Goal: Entertainment & Leisure: Consume media (video, audio)

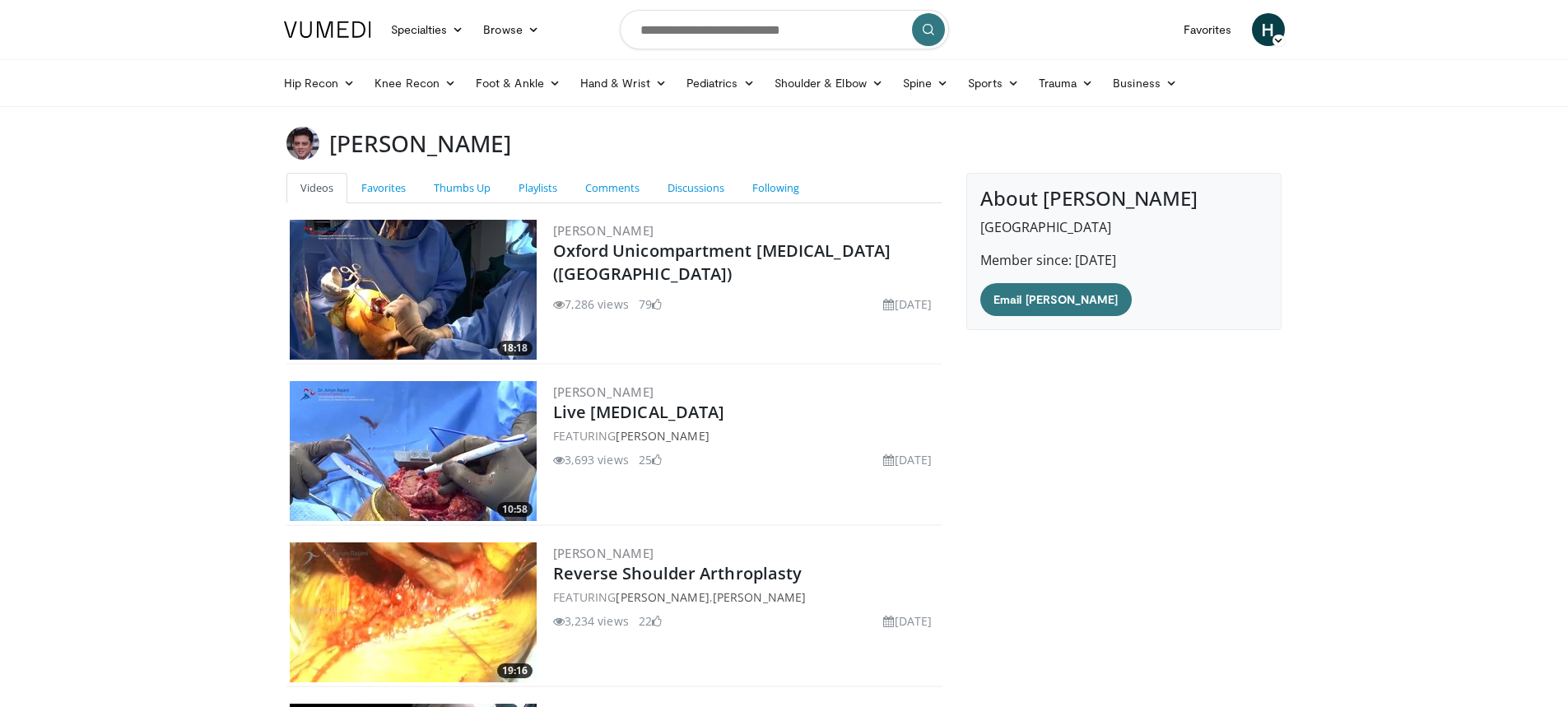
scroll to position [52, 0]
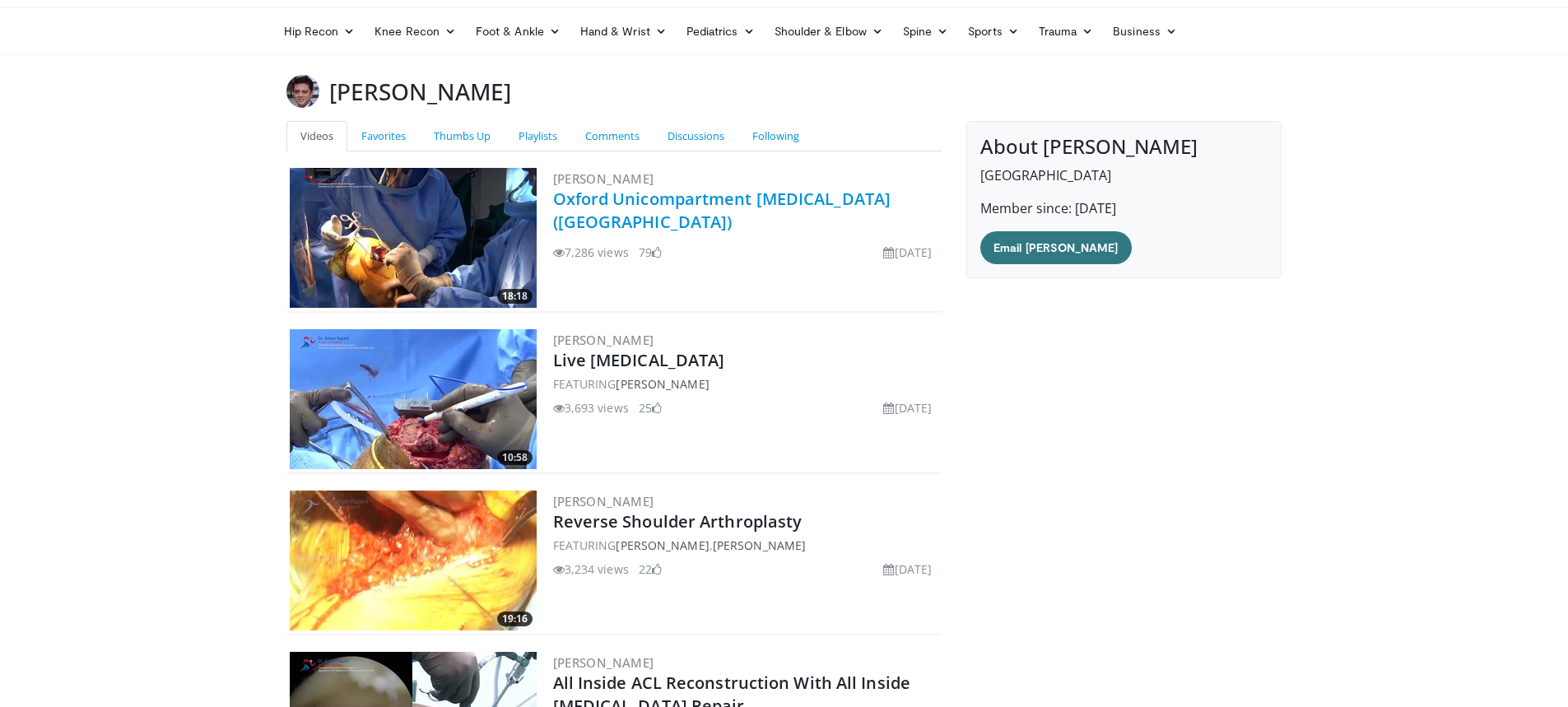
click at [723, 197] on link "Oxford Unicompartment [MEDICAL_DATA] ([GEOGRAPHIC_DATA])" at bounding box center [722, 210] width 339 height 46
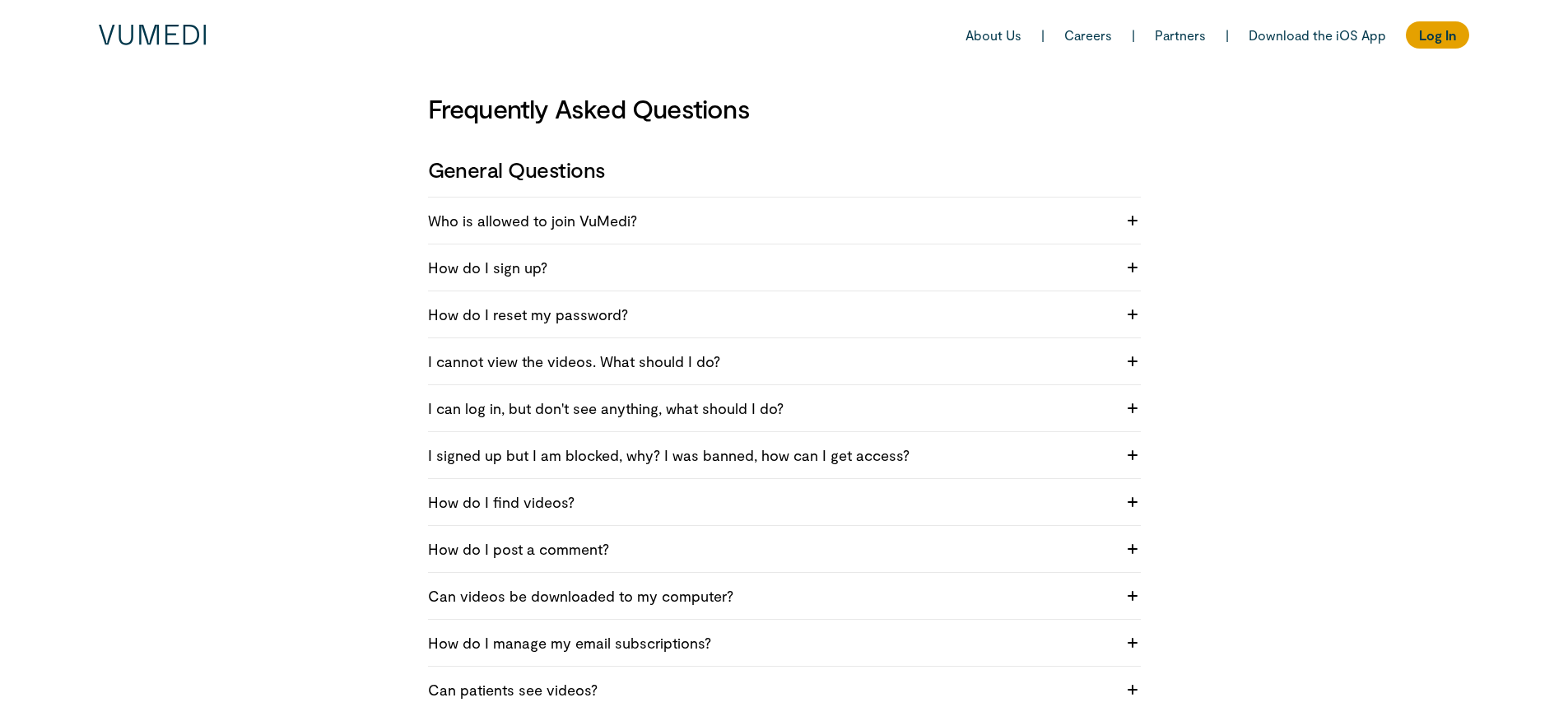
click at [753, 369] on h4 "I cannot view the videos. What should I do?" at bounding box center [772, 361] width 688 height 20
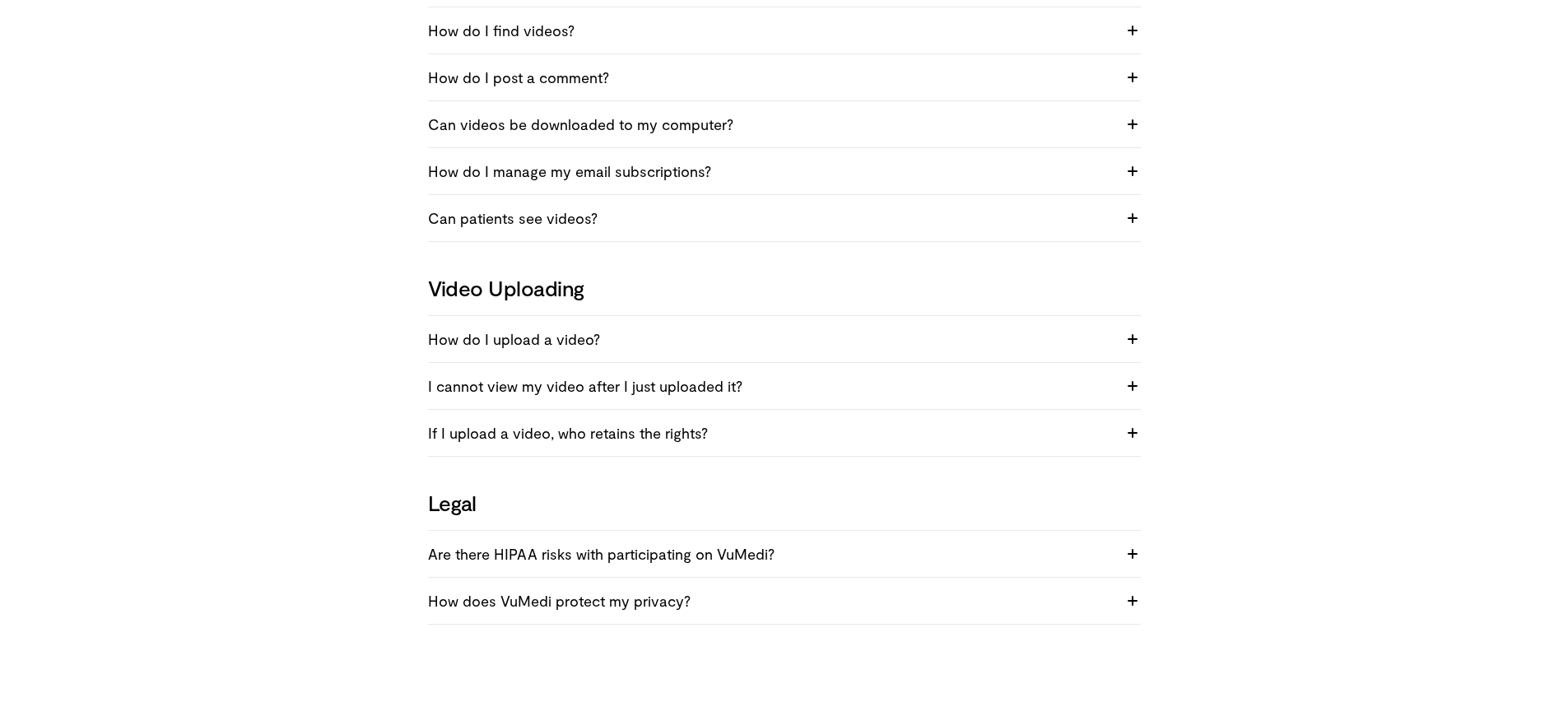
scroll to position [576, 0]
